Goal: Navigation & Orientation: Find specific page/section

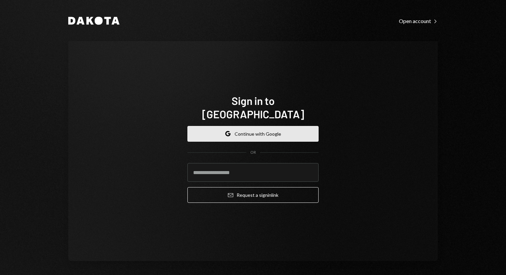
click at [249, 130] on button "Google Continue with Google" at bounding box center [252, 134] width 131 height 16
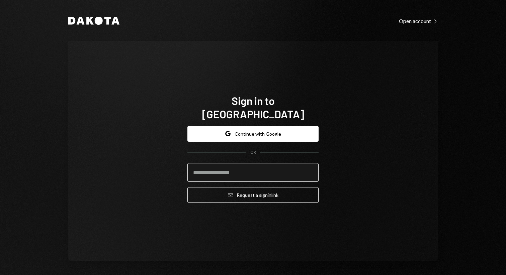
click at [223, 163] on input "email" at bounding box center [252, 172] width 131 height 19
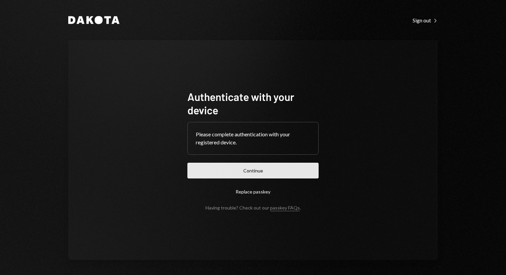
click at [238, 170] on button "Continue" at bounding box center [252, 171] width 131 height 16
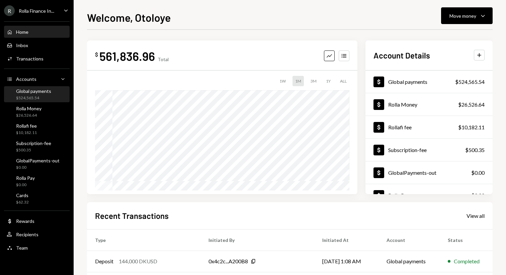
click at [36, 96] on div "$524,565.54" at bounding box center [33, 98] width 35 height 6
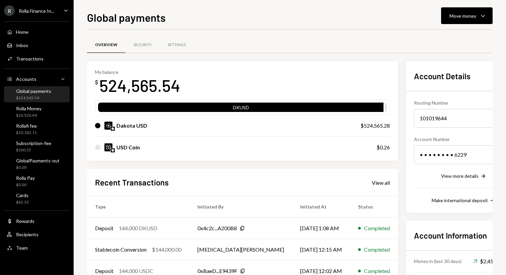
click at [79, 79] on div "Global payments Move money Caret Down Overview Security Settings My balance $ 5…" at bounding box center [290, 137] width 432 height 275
click at [30, 110] on div "Rolla Money" at bounding box center [28, 109] width 25 height 6
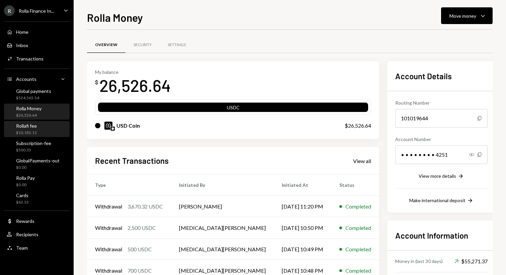
click at [49, 129] on div "Rollafi fee $10,182.11" at bounding box center [37, 129] width 60 height 13
